Goal: Task Accomplishment & Management: Use online tool/utility

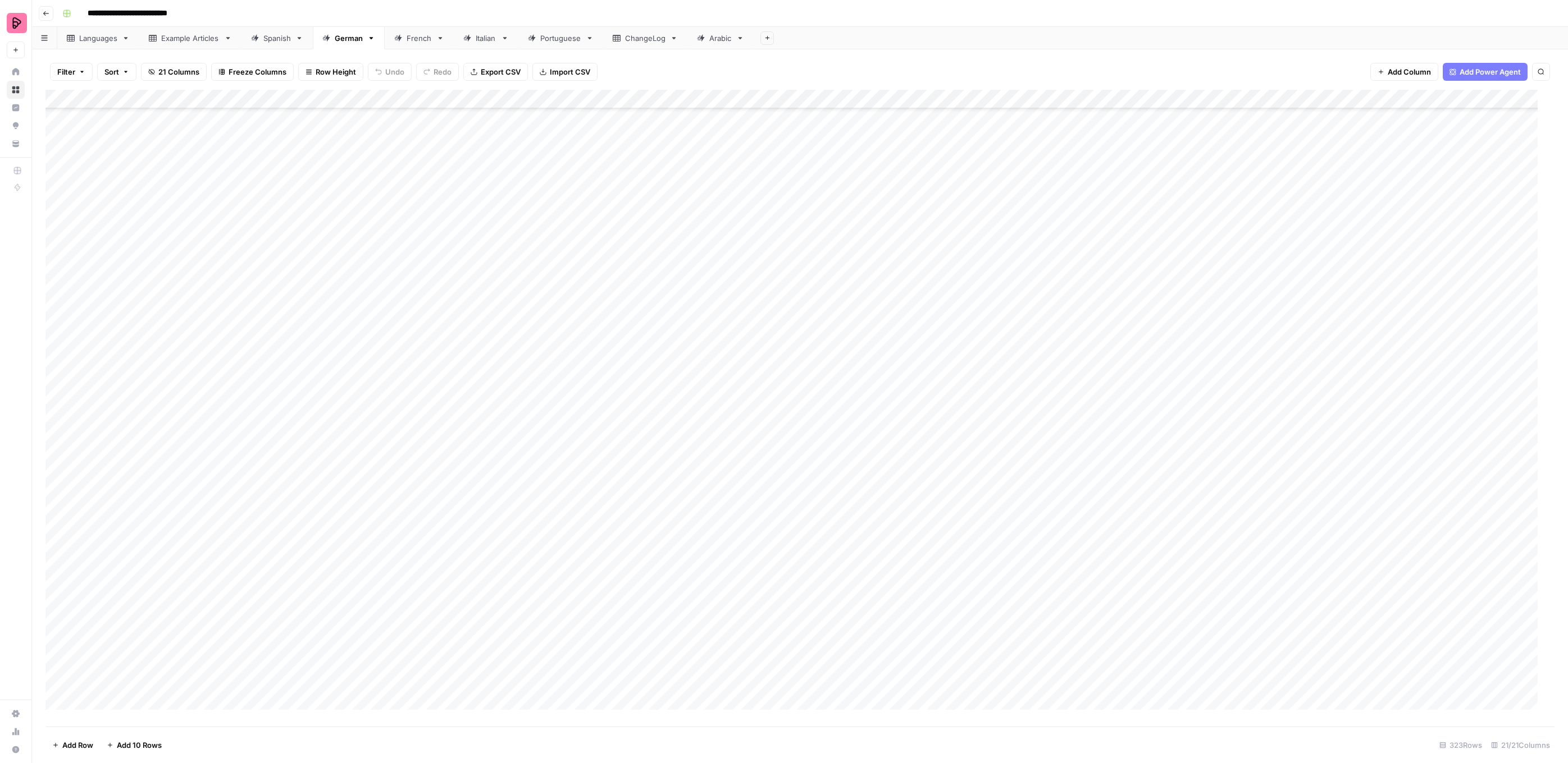
scroll to position [5355, 0]
click at [966, 525] on div "Add Column" at bounding box center [800, 408] width 1508 height 637
click at [982, 589] on button "To review by Silvia" at bounding box center [1011, 589] width 114 height 13
click at [986, 623] on div "Add Column" at bounding box center [800, 408] width 1508 height 637
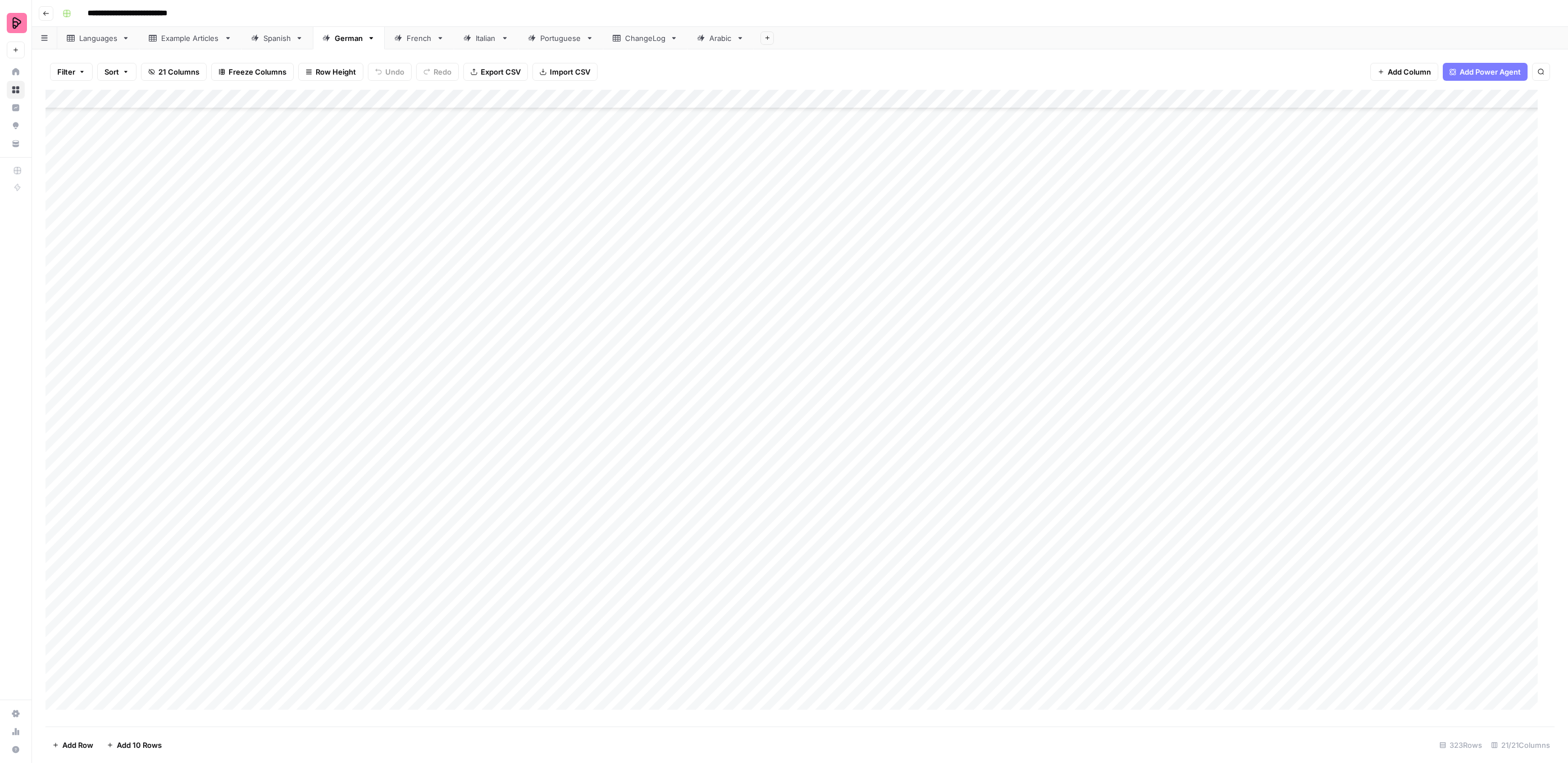
click at [986, 623] on div "Add Column" at bounding box center [800, 408] width 1508 height 637
drag, startPoint x: 981, startPoint y: 719, endPoint x: 981, endPoint y: 658, distance: 61.0
click at [980, 718] on button "To review by Natalie" at bounding box center [1011, 724] width 114 height 13
click at [972, 599] on div "Add Column" at bounding box center [800, 408] width 1508 height 637
click at [977, 600] on div "Add Column" at bounding box center [800, 408] width 1508 height 637
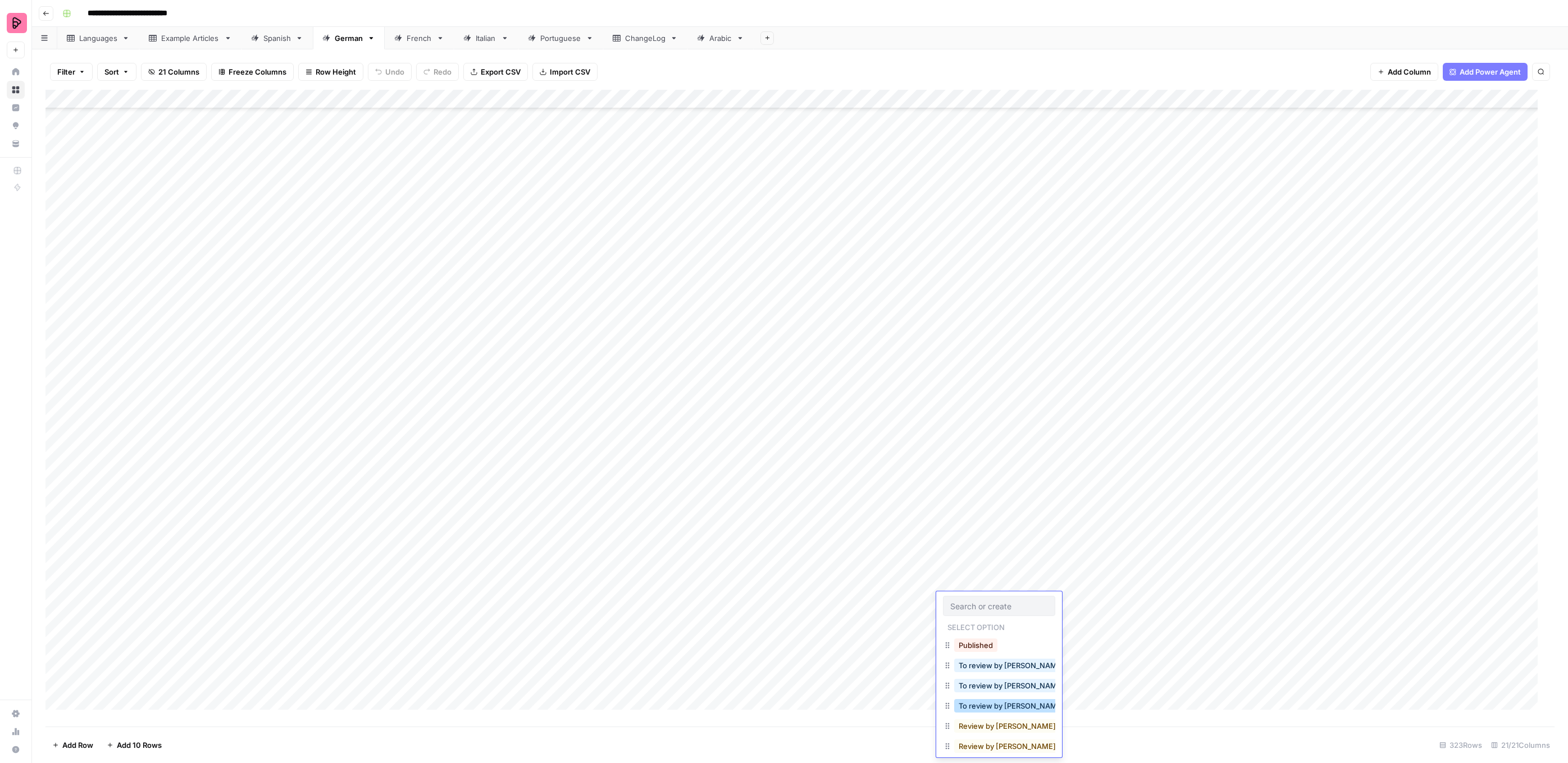
click at [992, 704] on button "To review by Natalie" at bounding box center [1011, 706] width 114 height 13
click at [969, 579] on div "Add Column" at bounding box center [800, 408] width 1508 height 637
click at [968, 579] on div "Add Column" at bounding box center [800, 408] width 1508 height 637
drag, startPoint x: 990, startPoint y: 686, endPoint x: 988, endPoint y: 677, distance: 9.2
click at [990, 685] on button "To review by Natalie" at bounding box center [1011, 687] width 114 height 13
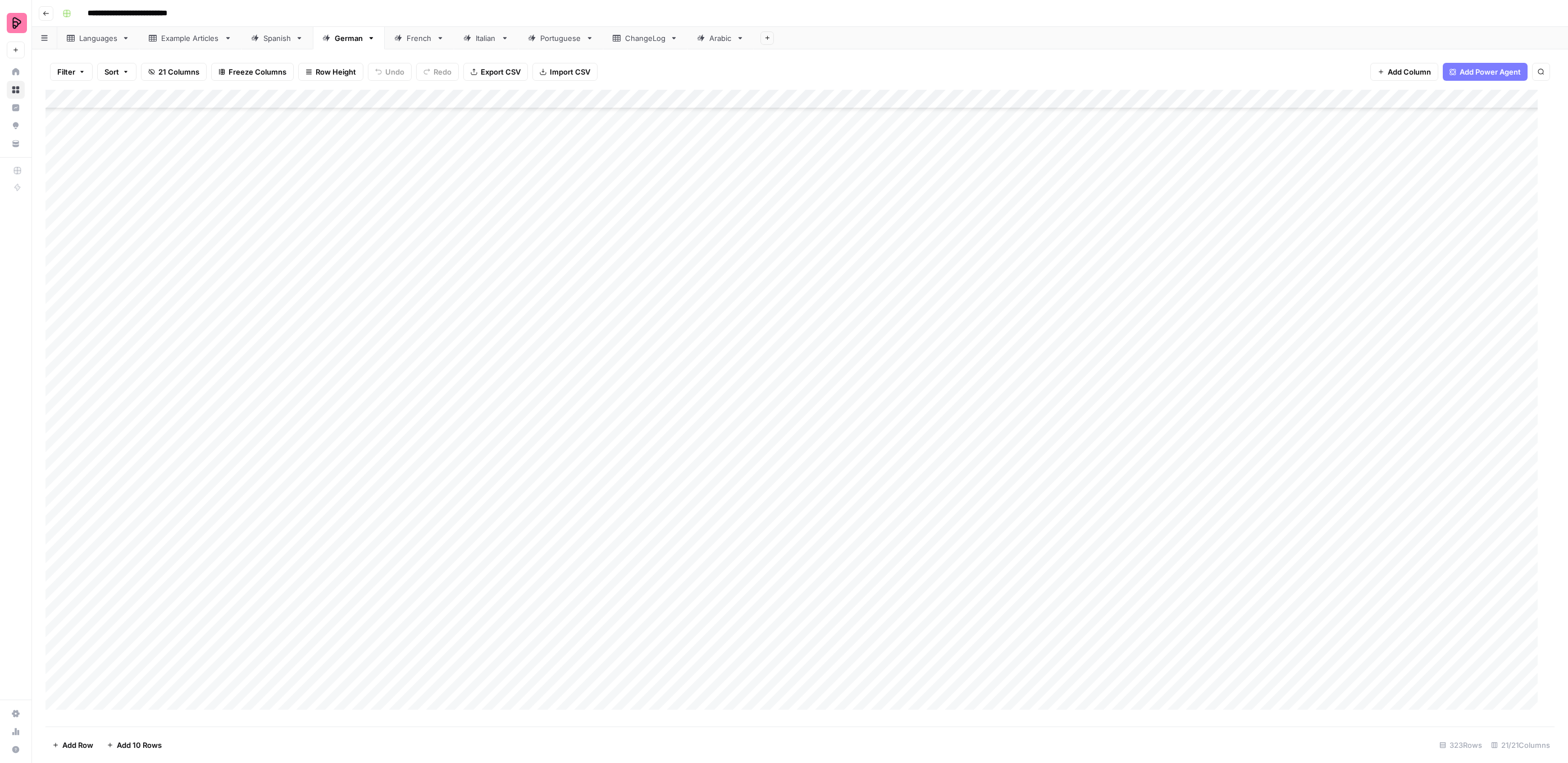
click at [967, 560] on div "Add Column" at bounding box center [800, 408] width 1508 height 637
click at [967, 560] on div "Add Column" at bounding box center [800, 408] width 1508 height 637
drag, startPoint x: 1000, startPoint y: 672, endPoint x: 998, endPoint y: 636, distance: 36.1
click at [1000, 672] on button "To review by Natalie" at bounding box center [1011, 668] width 114 height 13
click at [974, 542] on div "Add Column" at bounding box center [800, 408] width 1508 height 637
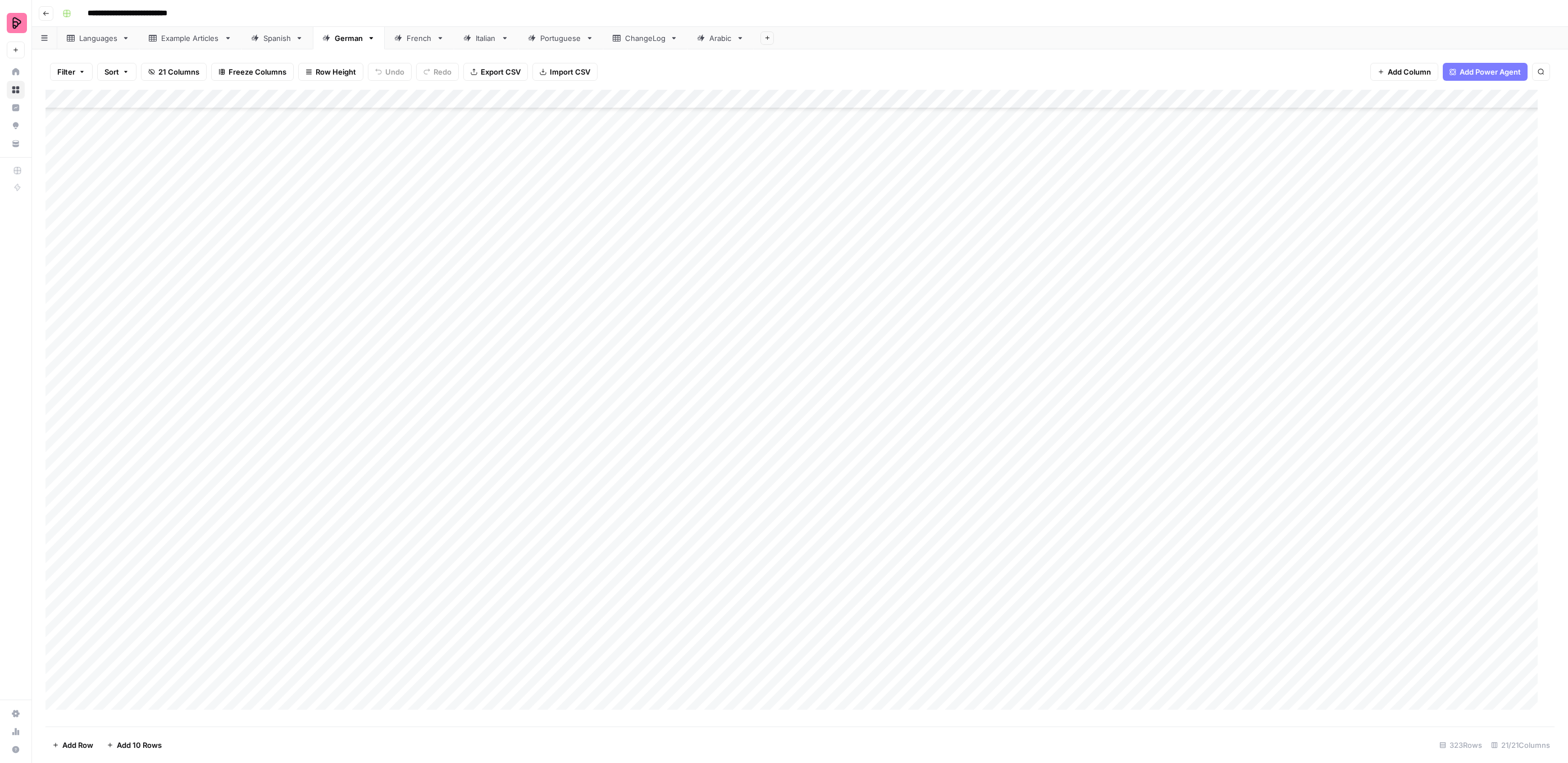
click at [974, 542] on div "Add Column" at bounding box center [800, 408] width 1508 height 637
drag, startPoint x: 1000, startPoint y: 649, endPoint x: 989, endPoint y: 642, distance: 13.0
click at [999, 649] on button "To review by Natalie" at bounding box center [1011, 648] width 114 height 13
click at [994, 517] on div "Add Column" at bounding box center [800, 408] width 1508 height 637
click at [993, 517] on div "Add Column" at bounding box center [800, 408] width 1508 height 637
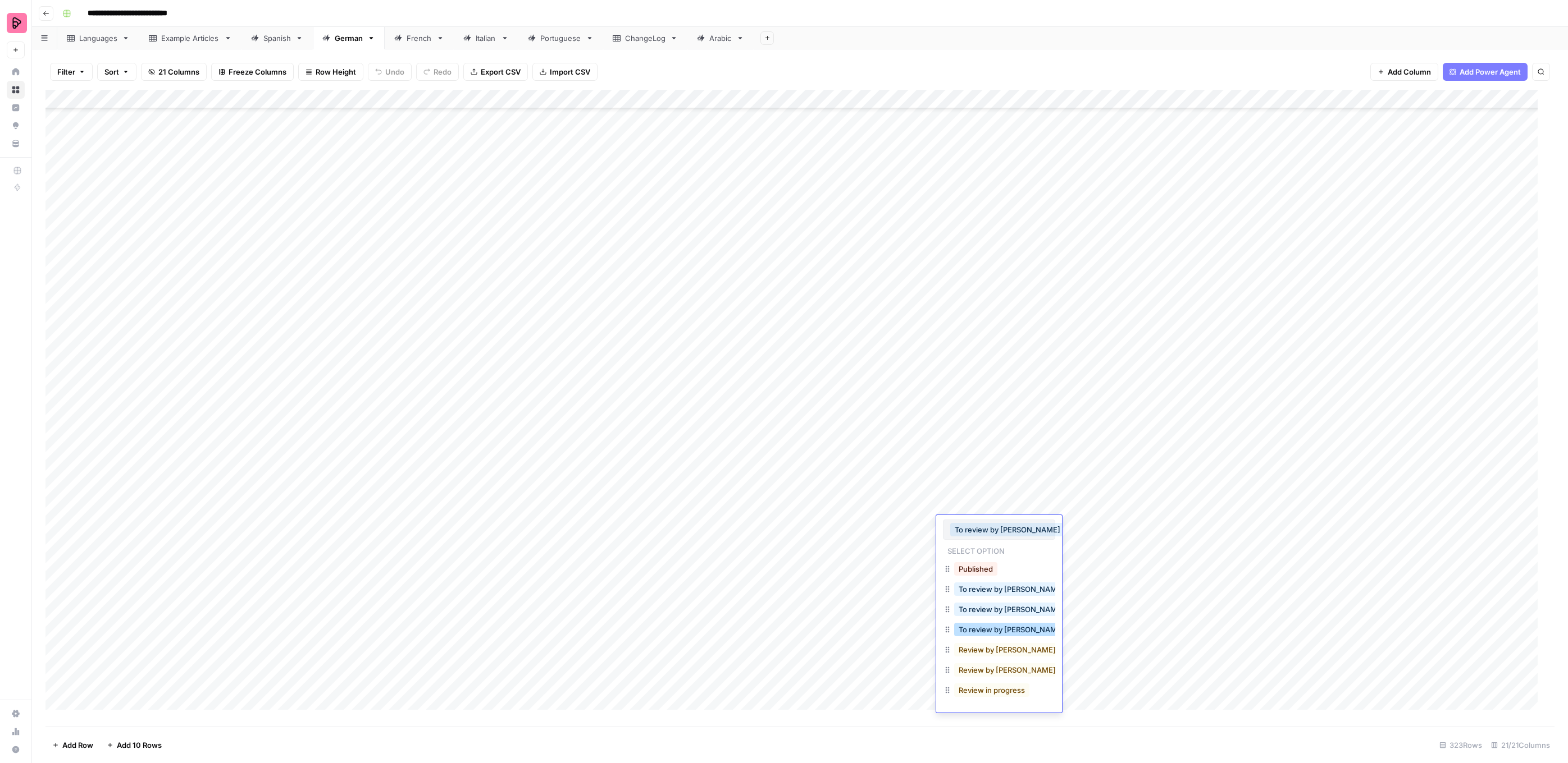
drag, startPoint x: 1008, startPoint y: 631, endPoint x: 1009, endPoint y: 619, distance: 12.0
click at [1008, 628] on button "To review by Natalie" at bounding box center [1011, 629] width 114 height 13
click at [416, 32] on link "French" at bounding box center [419, 38] width 69 height 22
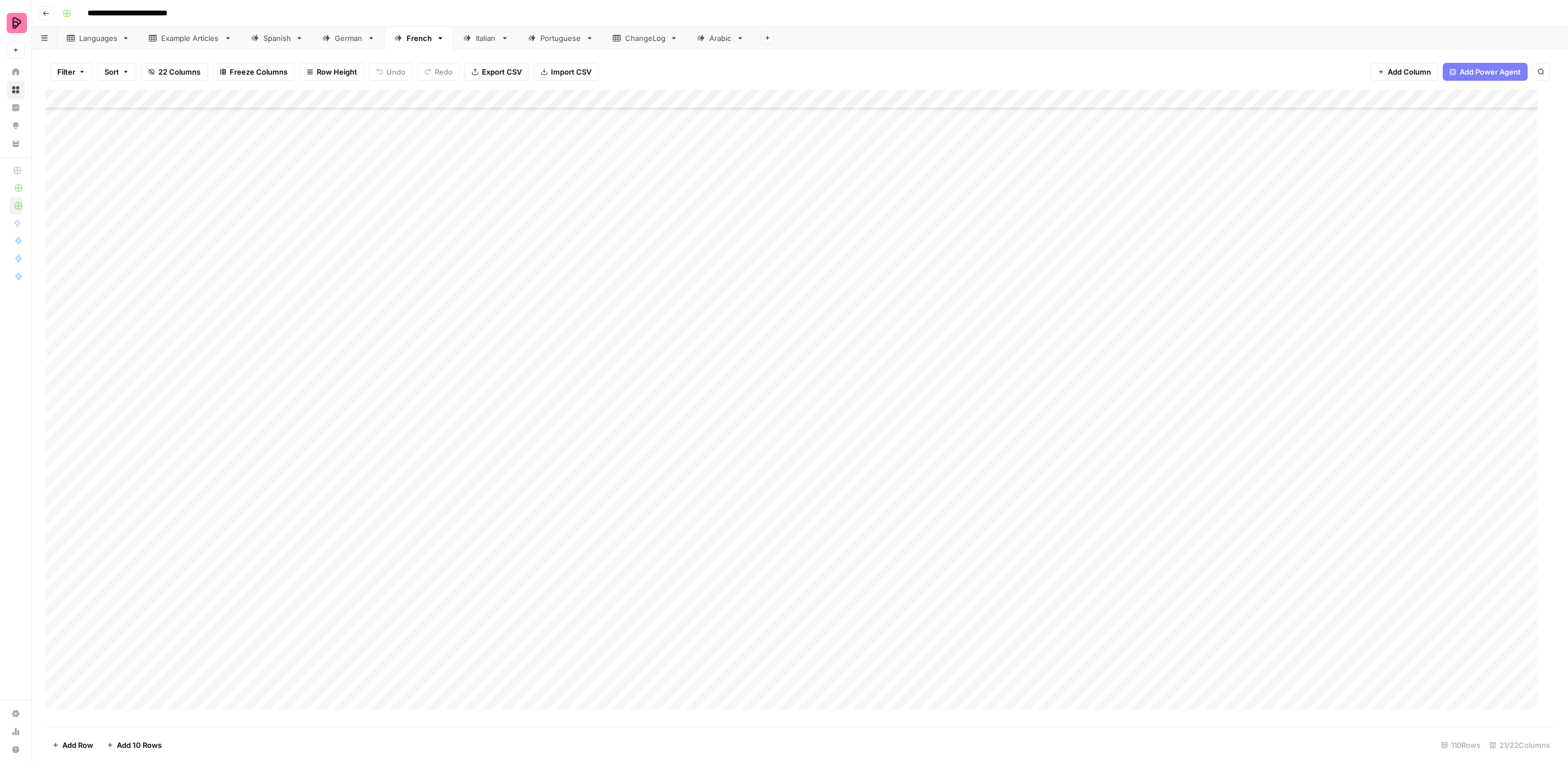
click at [1007, 288] on div "Add Column" at bounding box center [800, 408] width 1508 height 637
click at [1032, 425] on button "To review by Claire" at bounding box center [1047, 431] width 114 height 13
click at [1019, 306] on div "Add Column" at bounding box center [800, 408] width 1508 height 637
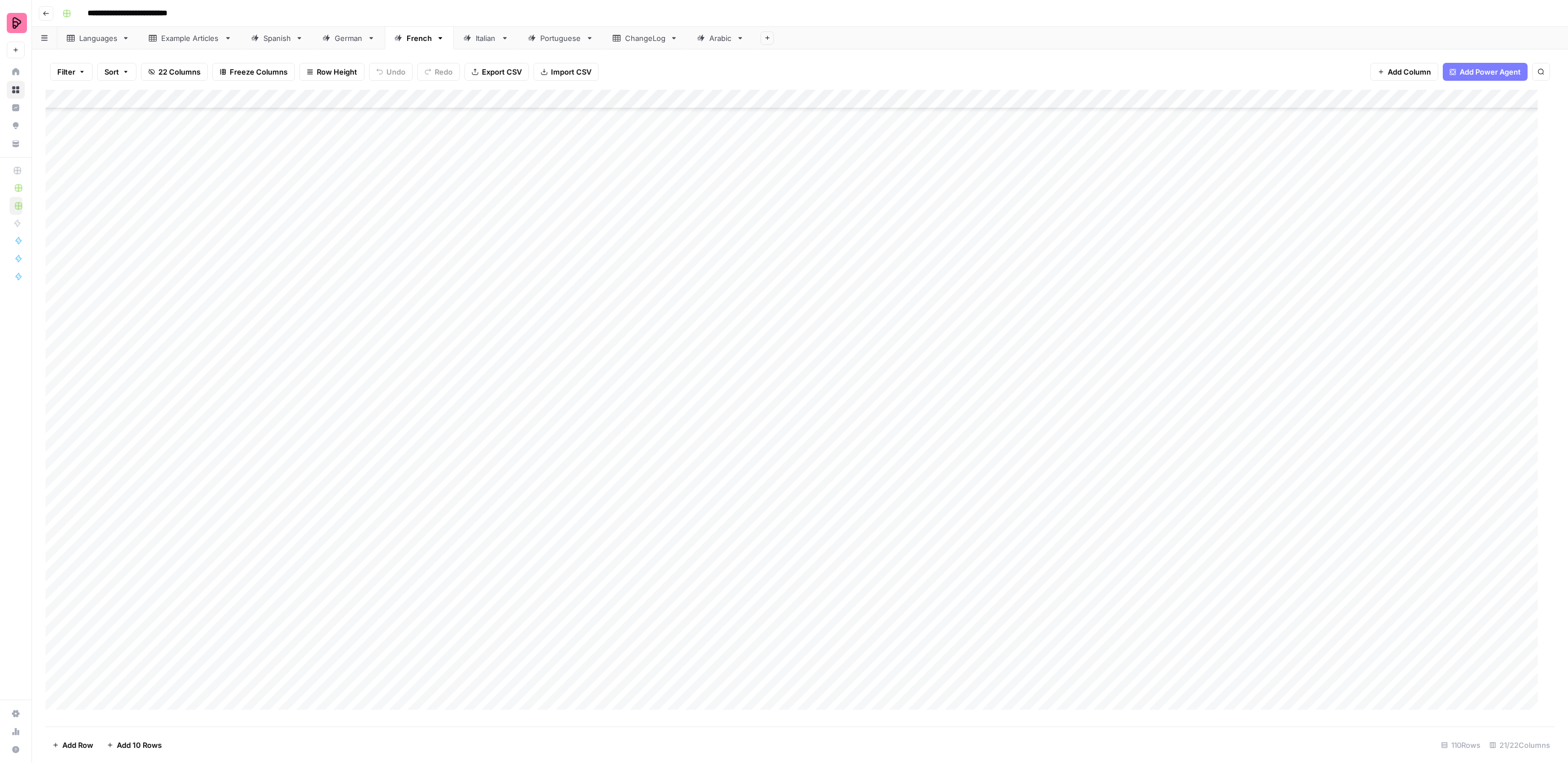
click at [1019, 306] on div "Add Column" at bounding box center [800, 408] width 1508 height 637
click at [1029, 444] on button "To review by Claire" at bounding box center [1047, 450] width 114 height 13
drag, startPoint x: 1063, startPoint y: 282, endPoint x: 1058, endPoint y: 306, distance: 24.5
click at [1059, 303] on div "Add Column" at bounding box center [800, 408] width 1508 height 637
drag, startPoint x: 1076, startPoint y: 310, endPoint x: 1046, endPoint y: 536, distance: 228.0
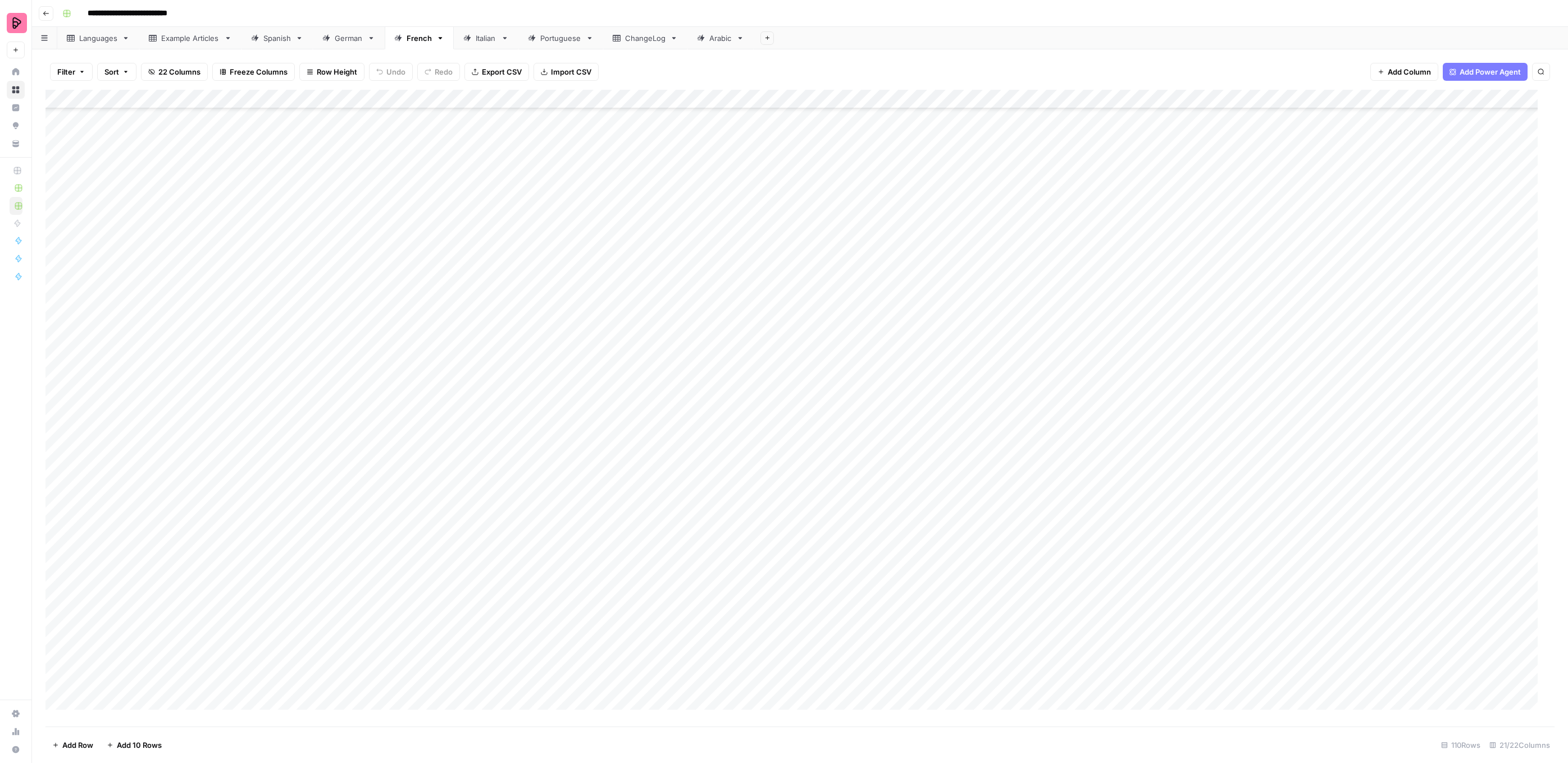
click at [1046, 536] on div "Add Column" at bounding box center [800, 408] width 1508 height 637
drag, startPoint x: 993, startPoint y: 554, endPoint x: 1004, endPoint y: 552, distance: 11.2
click at [993, 554] on div "Add Column" at bounding box center [800, 408] width 1508 height 637
drag, startPoint x: 1061, startPoint y: 532, endPoint x: 1071, endPoint y: 539, distance: 12.2
click at [1061, 532] on div "Add Column" at bounding box center [800, 408] width 1508 height 637
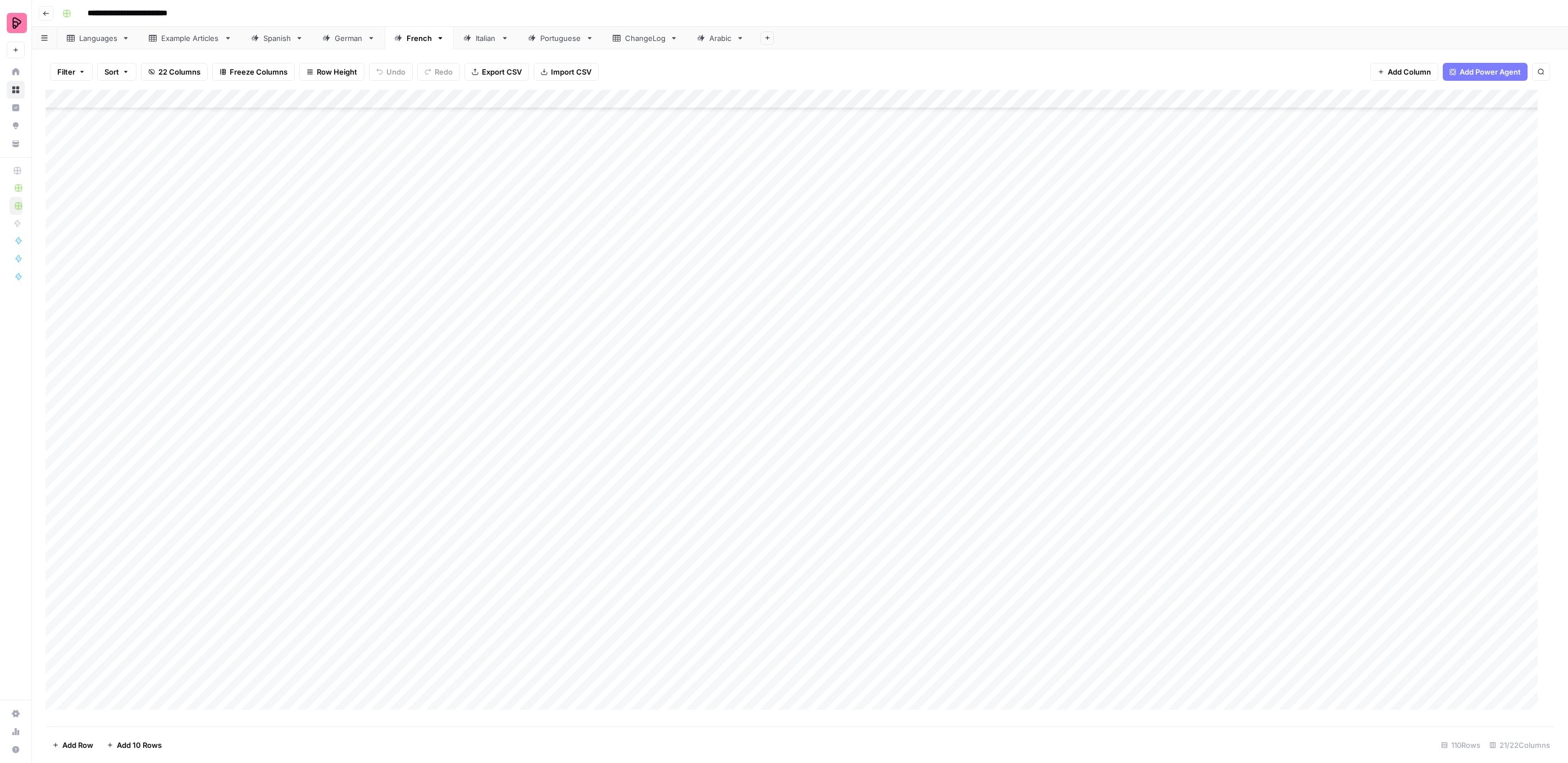
drag, startPoint x: 1075, startPoint y: 541, endPoint x: 1071, endPoint y: 549, distance: 8.9
click at [1072, 549] on div "Add Column" at bounding box center [800, 408] width 1508 height 637
click at [1030, 573] on div "Add Column" at bounding box center [800, 408] width 1508 height 637
click at [1018, 607] on div "Add Column" at bounding box center [800, 408] width 1508 height 637
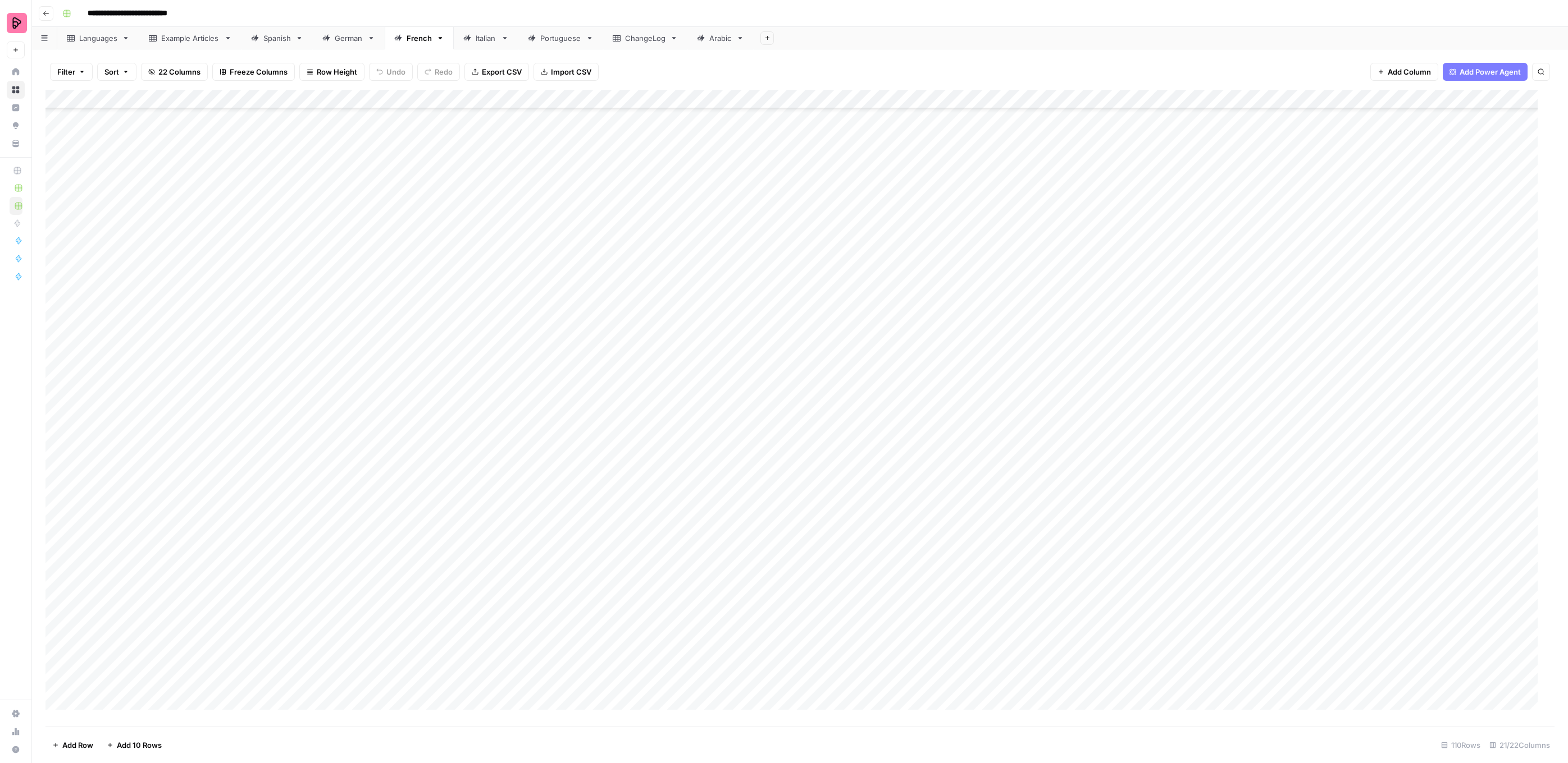
click at [1269, 23] on header "**********" at bounding box center [800, 13] width 1536 height 27
